Goal: Task Accomplishment & Management: Manage account settings

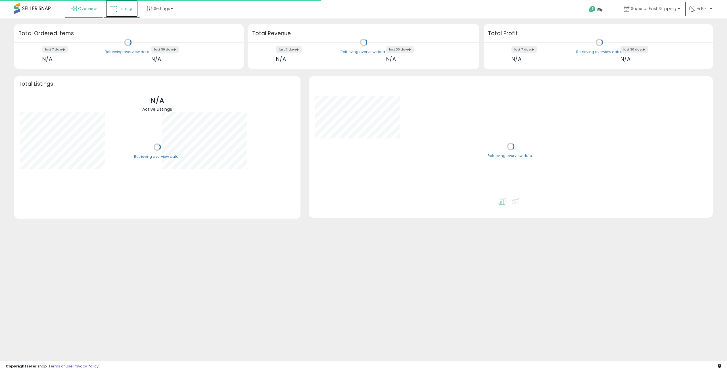
click at [127, 9] on span "Listings" at bounding box center [126, 9] width 15 height 6
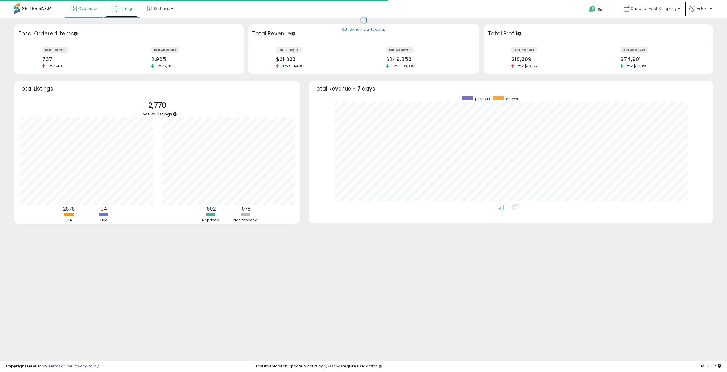
scroll to position [107, 393]
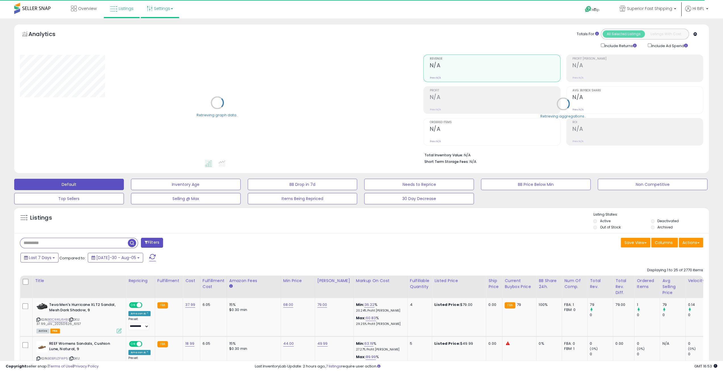
click at [171, 8] on b at bounding box center [172, 8] width 2 height 1
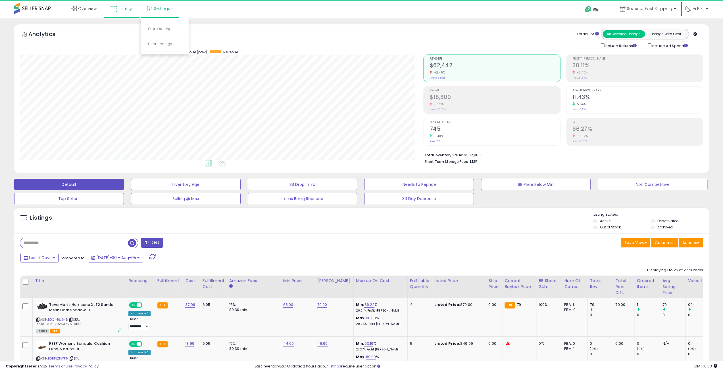
click at [249, 32] on div "Analytics Totals For All Selected Listings Listings With Cost Include Returns I…" at bounding box center [361, 39] width 683 height 20
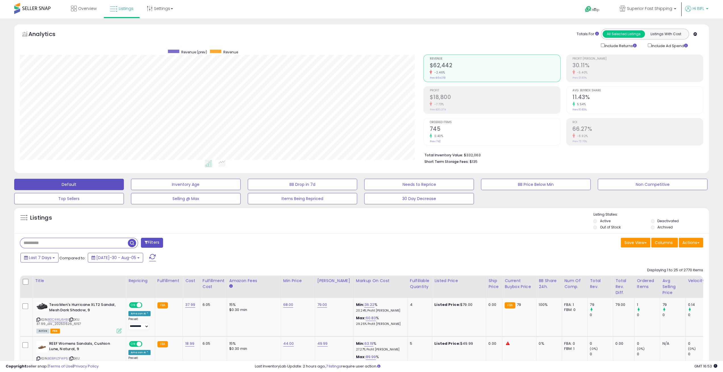
click at [702, 9] on span "Hi BIFL" at bounding box center [699, 9] width 12 height 6
click at [695, 45] on link "Logout" at bounding box center [696, 45] width 13 height 5
